Goal: Information Seeking & Learning: Find specific fact

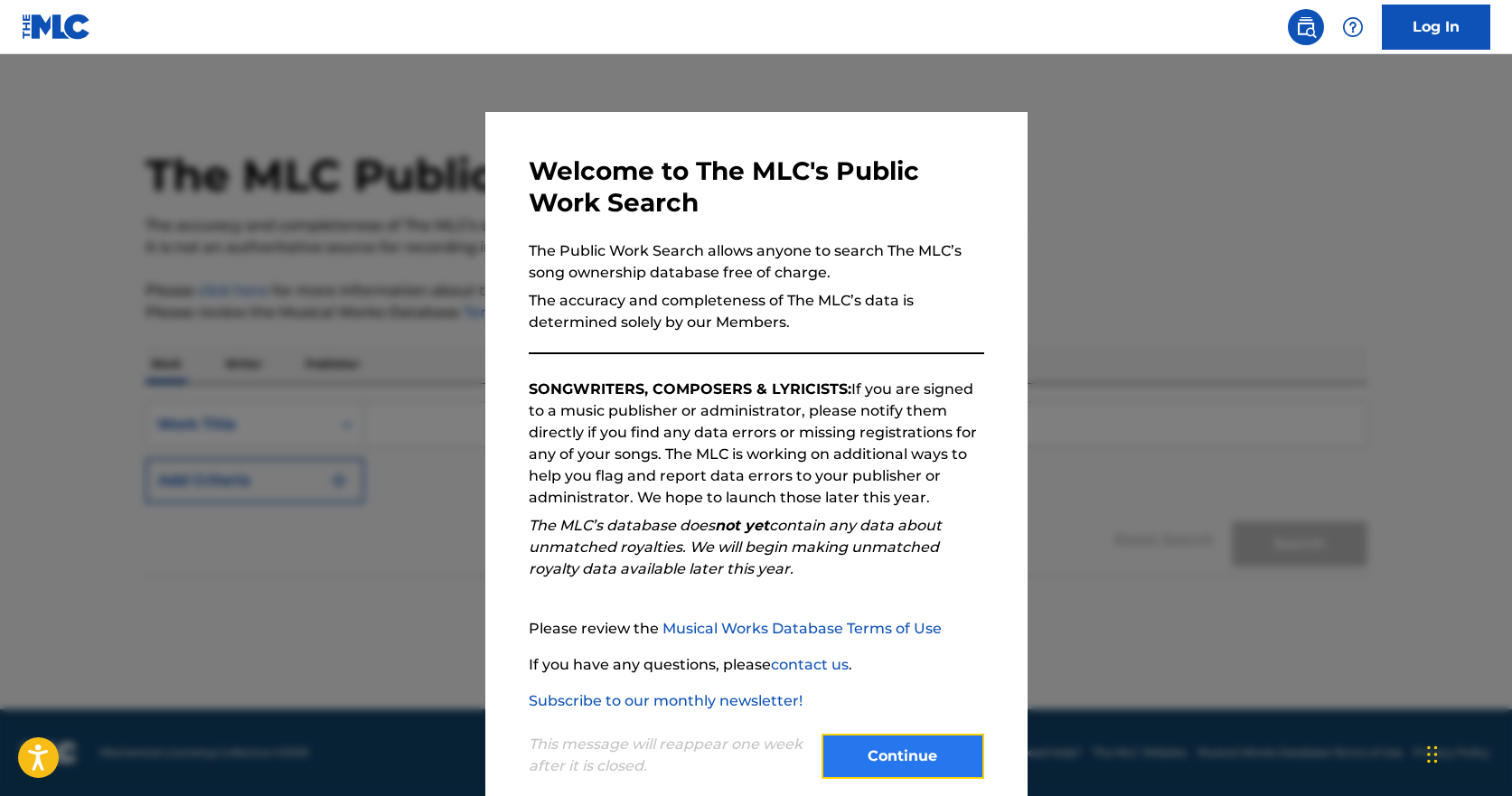
click at [862, 750] on button "Continue" at bounding box center [902, 756] width 162 height 45
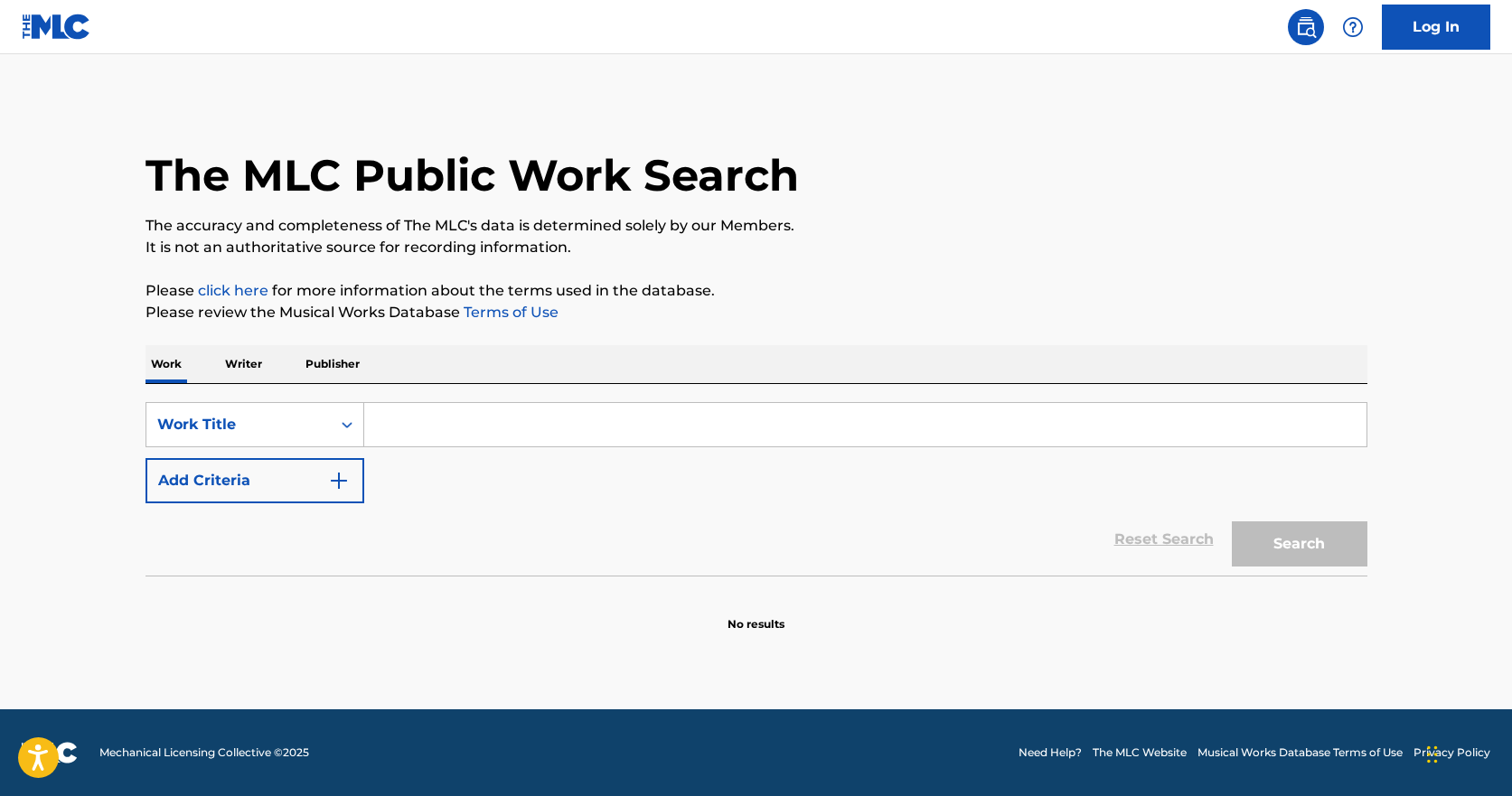
click at [344, 365] on p "Publisher" at bounding box center [332, 363] width 65 height 38
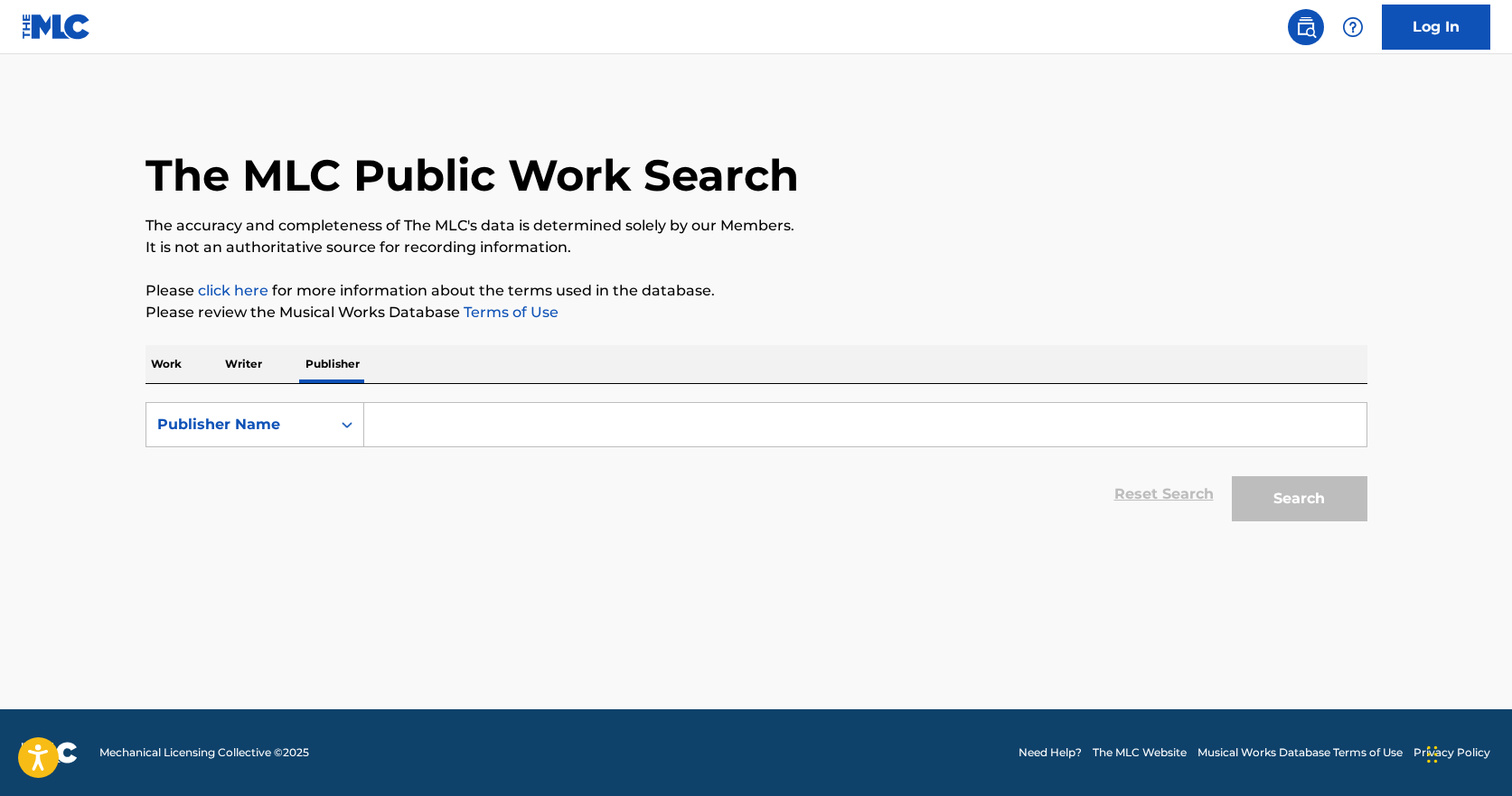
click at [582, 425] on input "Search Form" at bounding box center [865, 424] width 1002 height 43
click at [1296, 483] on button "Search" at bounding box center [1299, 498] width 136 height 45
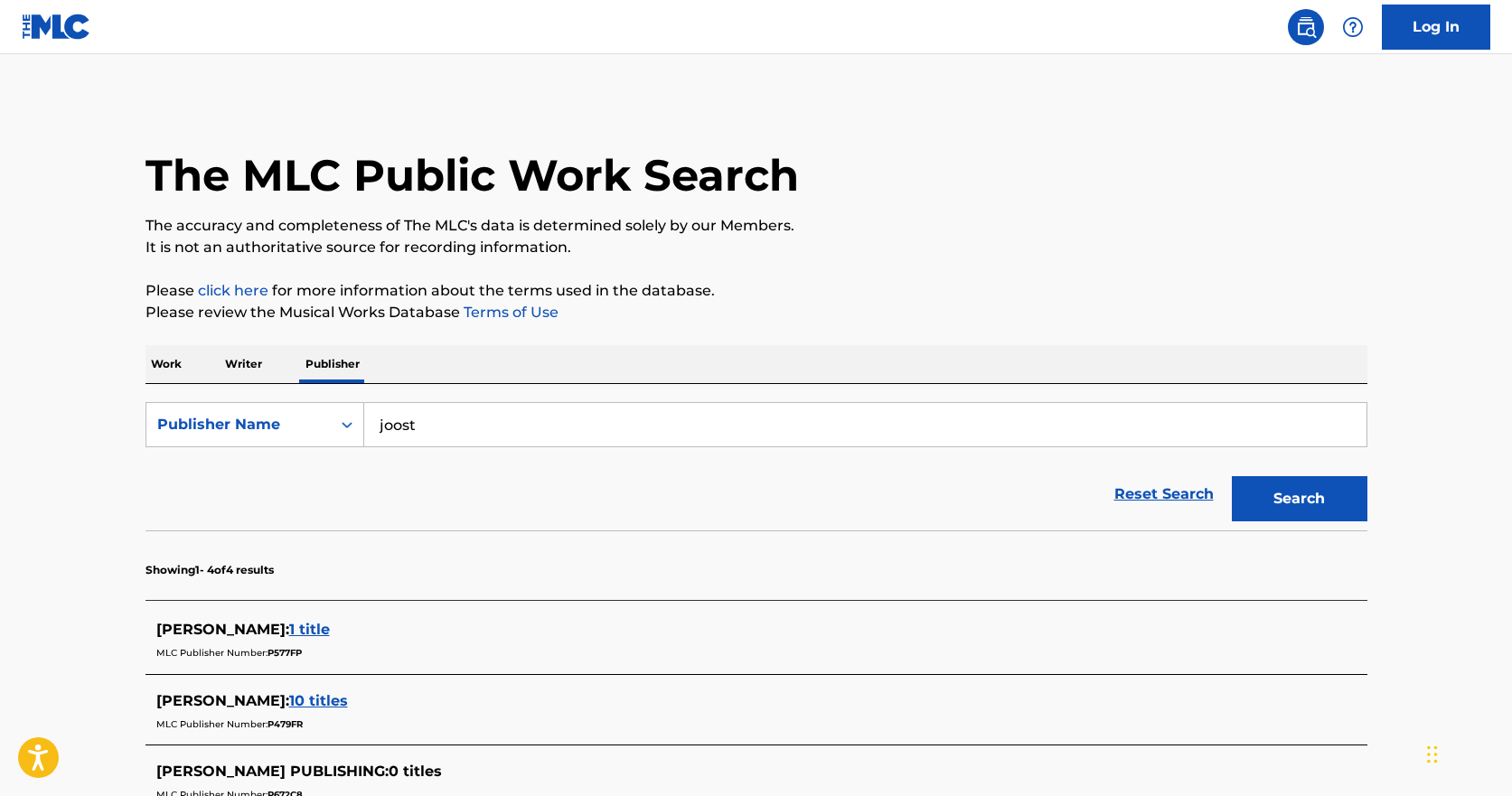
click at [517, 423] on input "joost" at bounding box center [865, 424] width 1002 height 43
type input "j"
click at [239, 362] on p "Writer" at bounding box center [243, 363] width 48 height 38
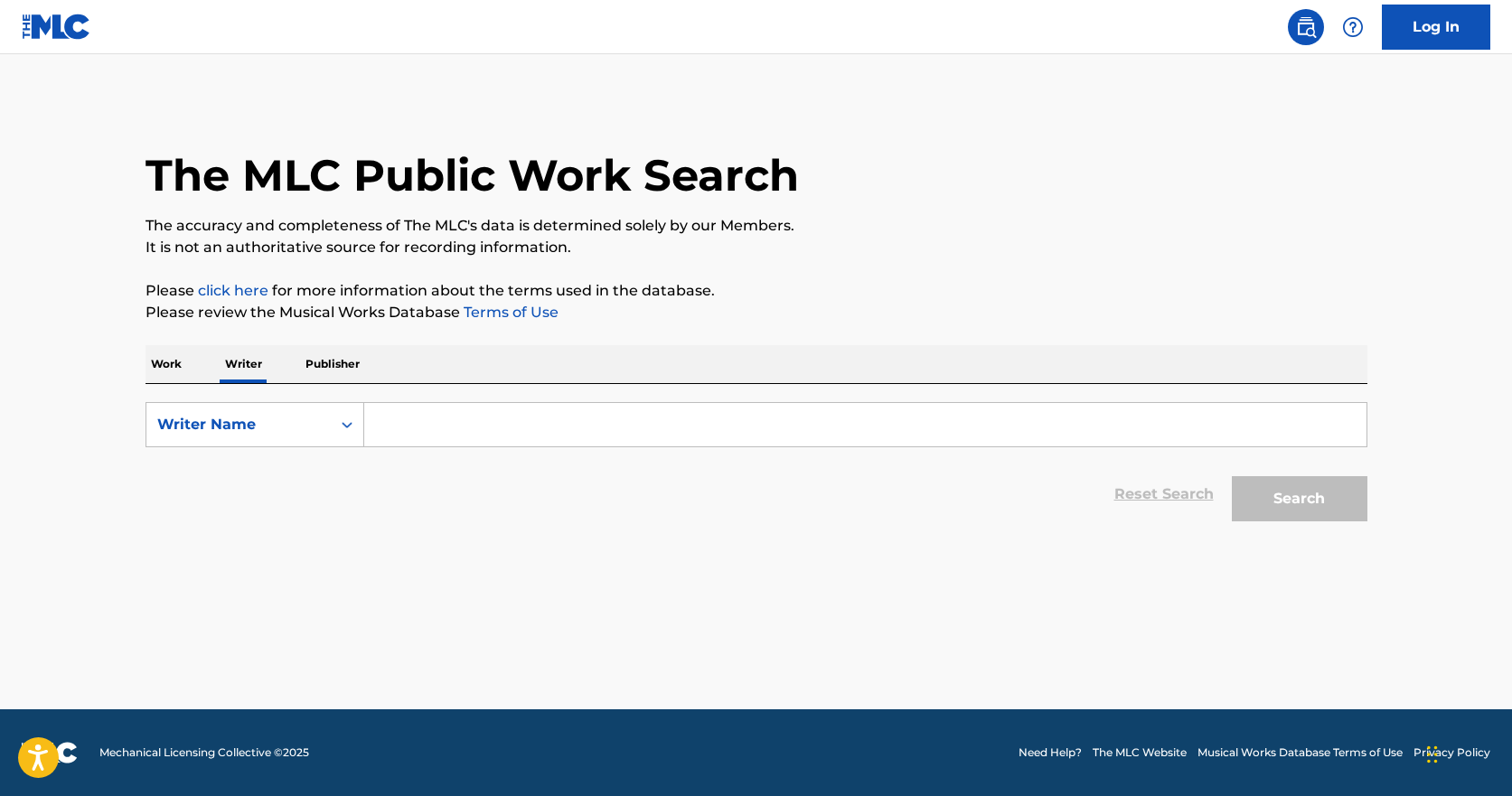
click at [427, 434] on input "Search Form" at bounding box center [865, 424] width 1002 height 43
type input "slayyyter"
click at [1274, 509] on button "Search" at bounding box center [1299, 498] width 136 height 45
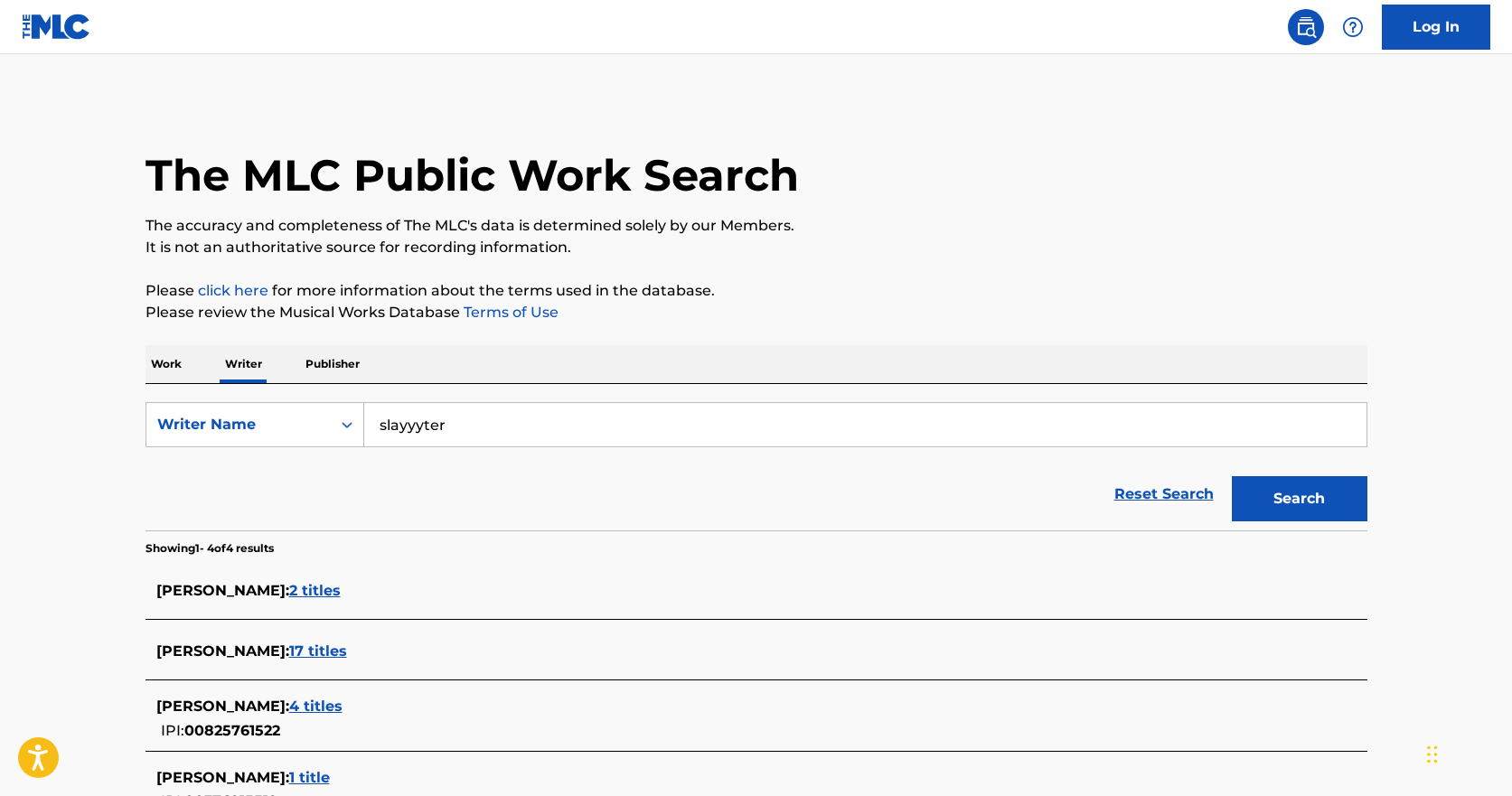
scroll to position [207, 0]
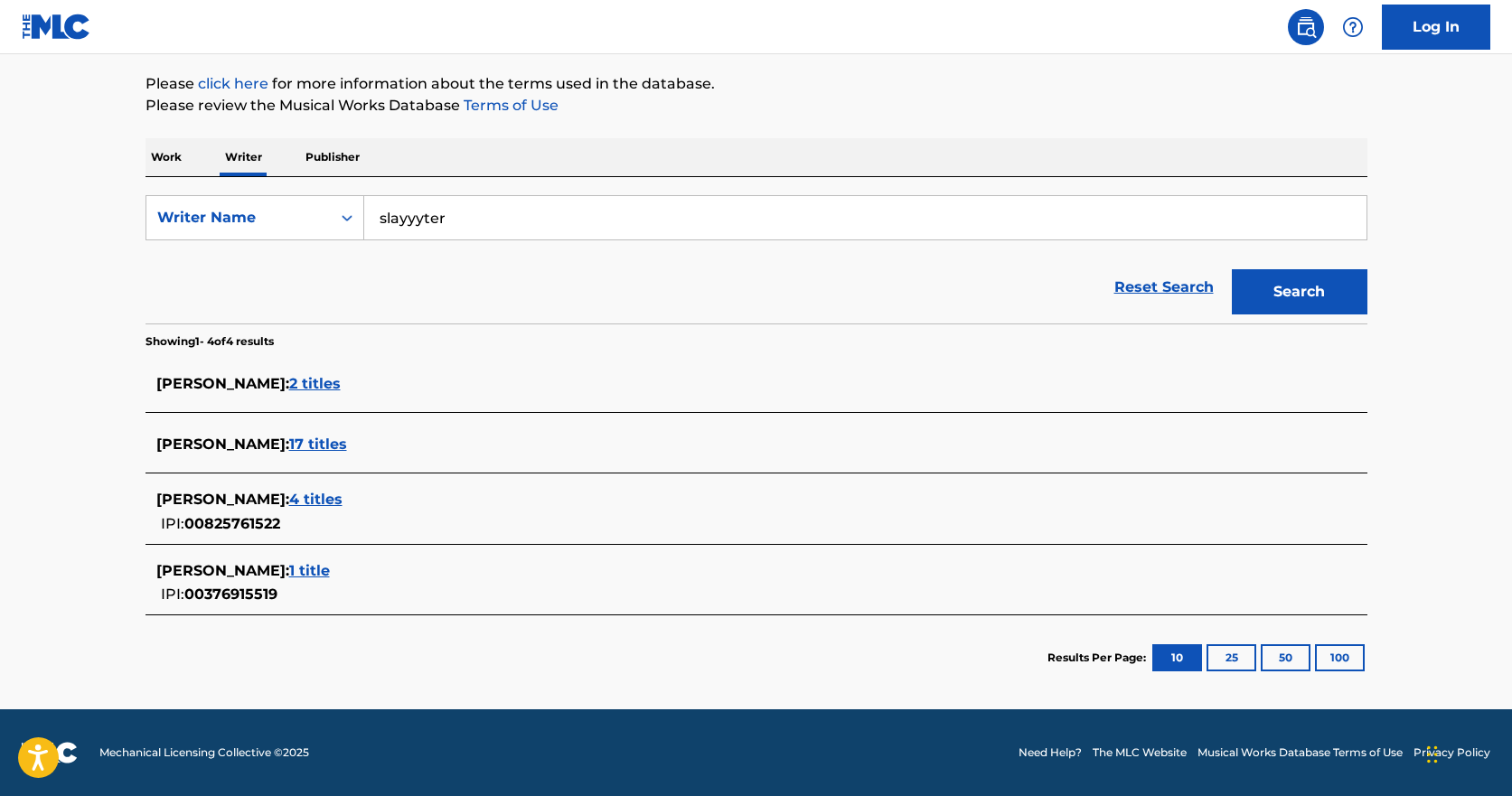
click at [289, 447] on span "17 titles" at bounding box center [317, 444] width 58 height 17
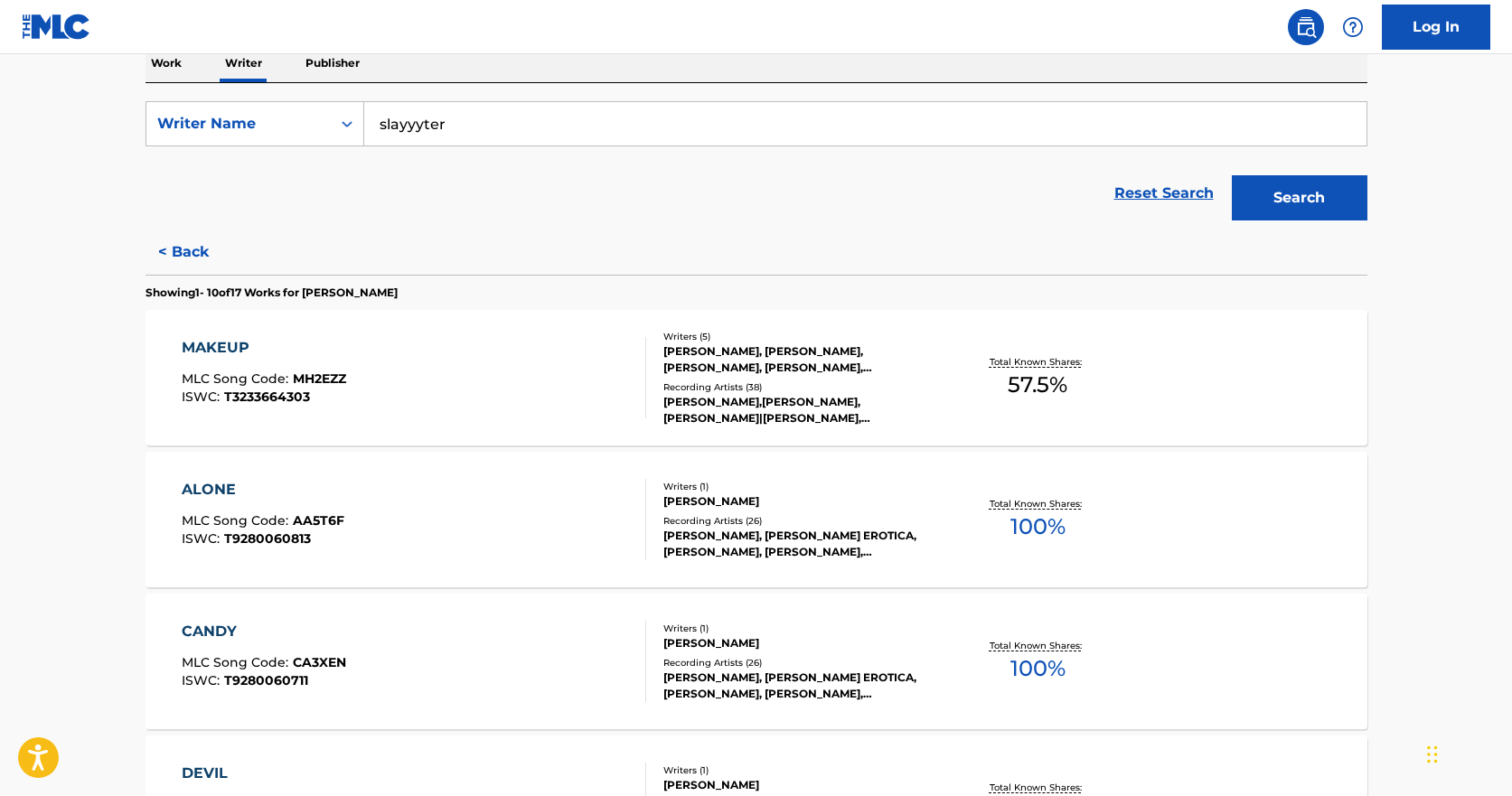
scroll to position [0, 0]
